Goal: Information Seeking & Learning: Compare options

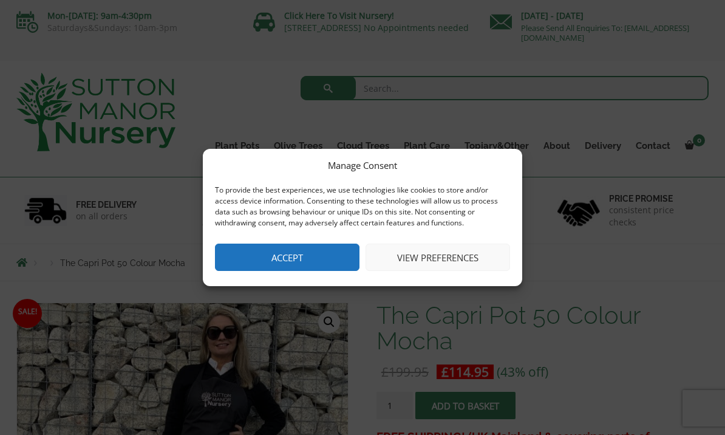
click at [449, 259] on button "View preferences" at bounding box center [437, 256] width 144 height 27
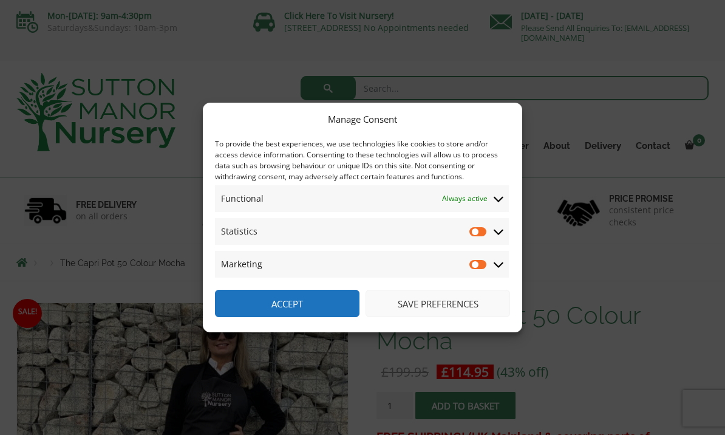
click at [445, 303] on button "Save preferences" at bounding box center [437, 303] width 144 height 27
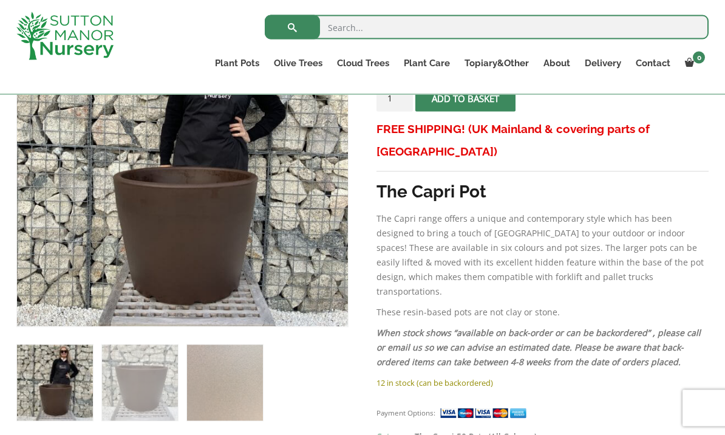
scroll to position [286, 0]
click at [239, 58] on link "Plant Pots" at bounding box center [237, 63] width 59 height 17
click at [0, 0] on link "The Olive Jar" at bounding box center [0, 0] width 0 height 0
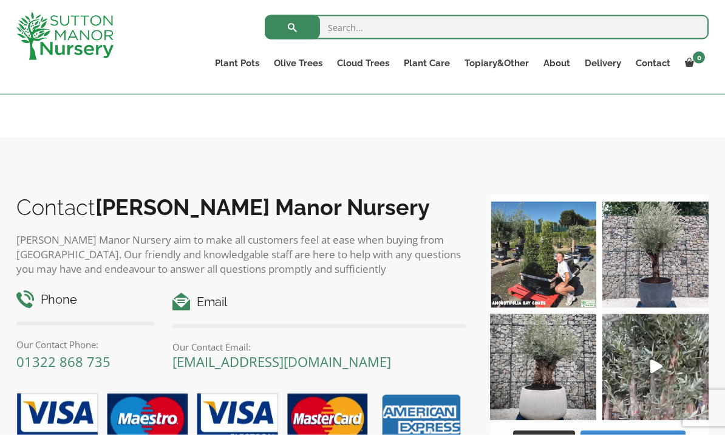
scroll to position [652, 0]
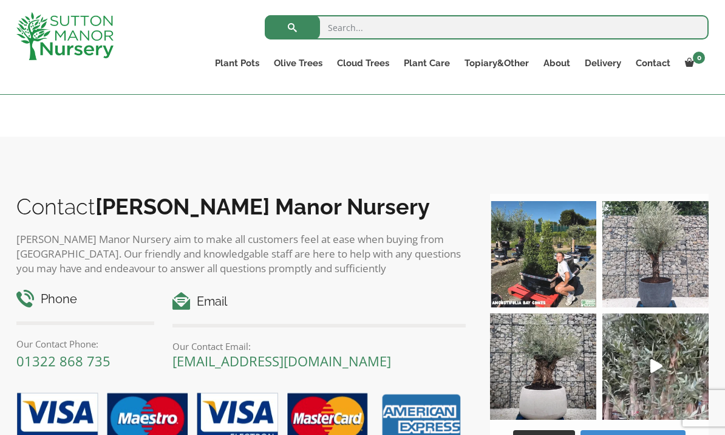
click at [665, 287] on img at bounding box center [655, 254] width 106 height 106
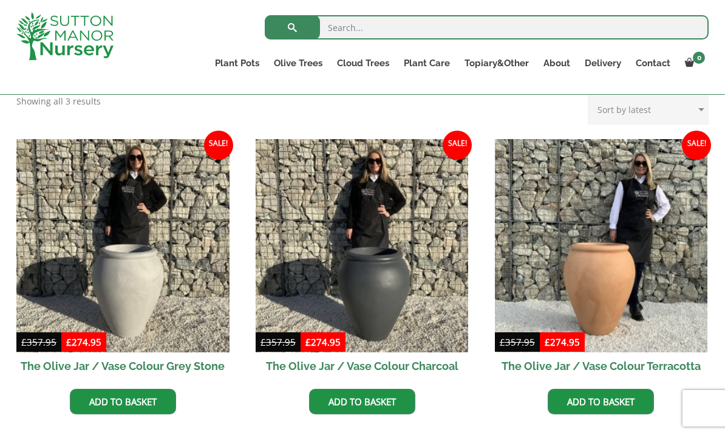
scroll to position [319, 0]
click at [412, 27] on input "search" at bounding box center [487, 27] width 444 height 24
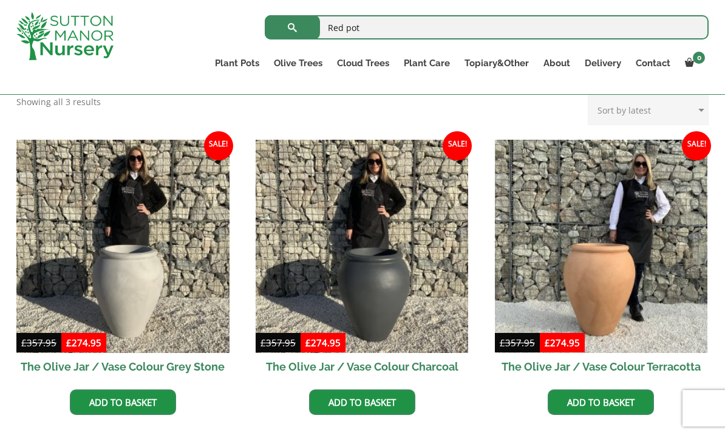
type input "Red pot"
click at [292, 27] on button "submit" at bounding box center [292, 27] width 55 height 24
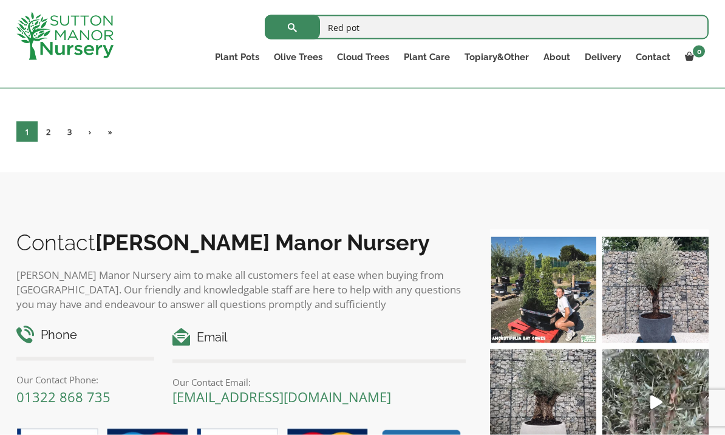
scroll to position [5125, 0]
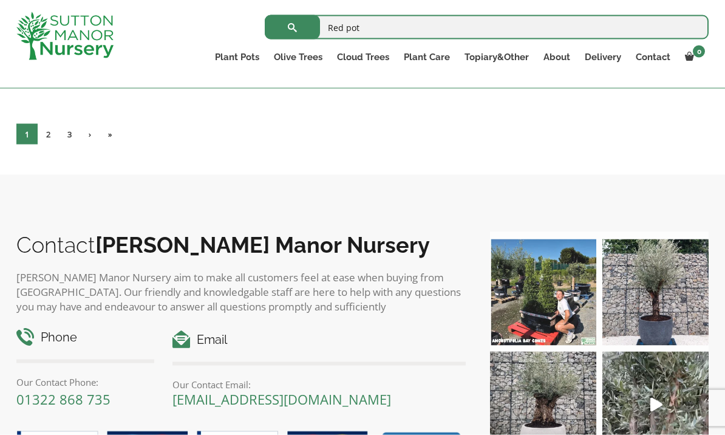
click at [52, 144] on link "2" at bounding box center [48, 134] width 21 height 21
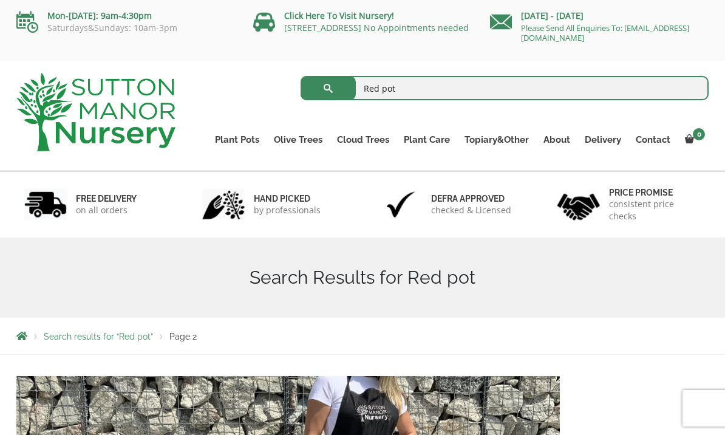
click at [0, 0] on link "Wabi-Sabi" at bounding box center [0, 0] width 0 height 0
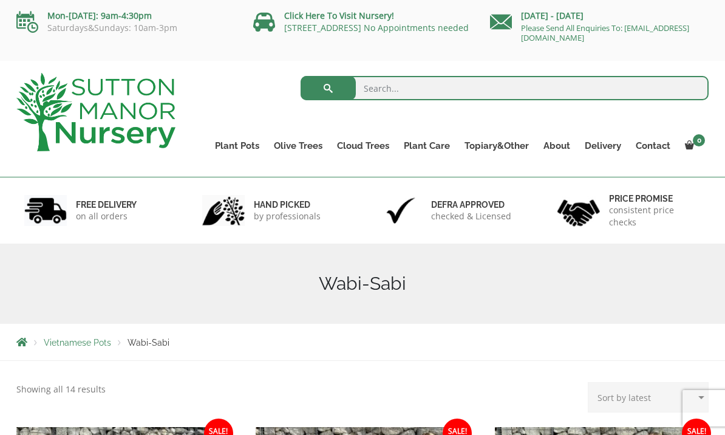
click at [0, 0] on link "Resin Bonded Pots" at bounding box center [0, 0] width 0 height 0
click at [0, 0] on link "The Amalfi Pots" at bounding box center [0, 0] width 0 height 0
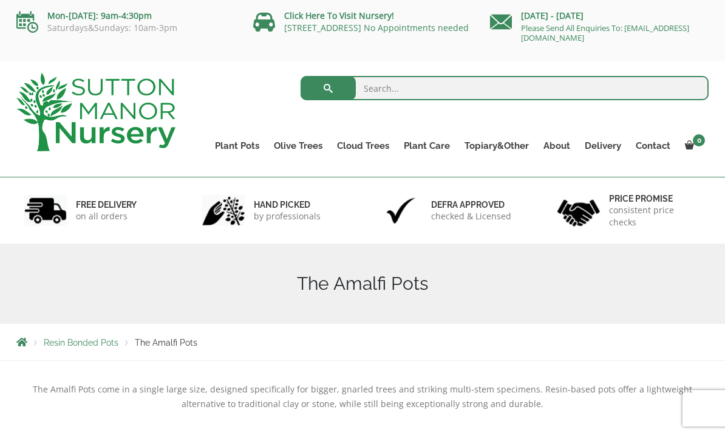
click at [0, 0] on link "The Milan Pots" at bounding box center [0, 0] width 0 height 0
click at [405, 82] on input "search" at bounding box center [505, 88] width 409 height 24
type input "Brown pot"
click at [328, 88] on button "submit" at bounding box center [328, 88] width 55 height 24
